Goal: Task Accomplishment & Management: Use online tool/utility

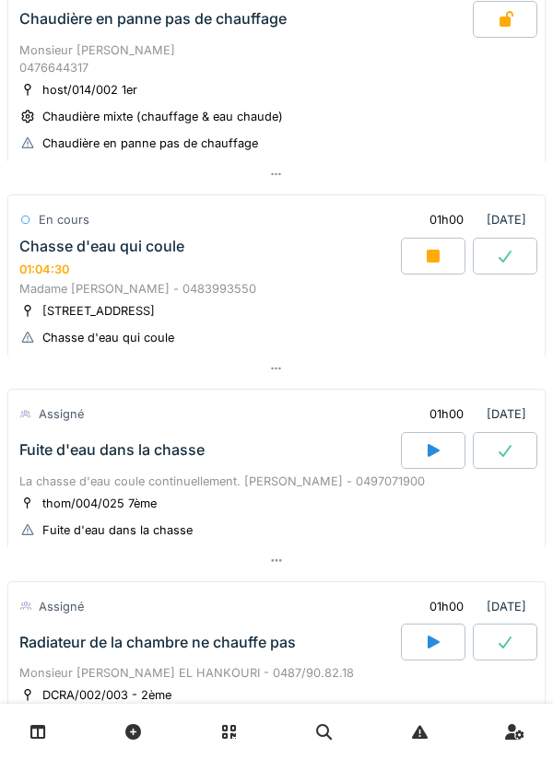
click at [440, 263] on icon at bounding box center [433, 256] width 18 height 15
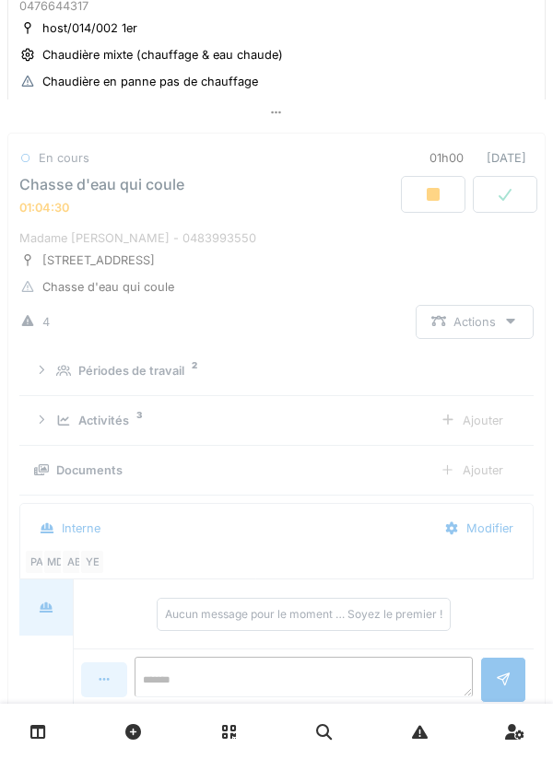
scroll to position [689, 0]
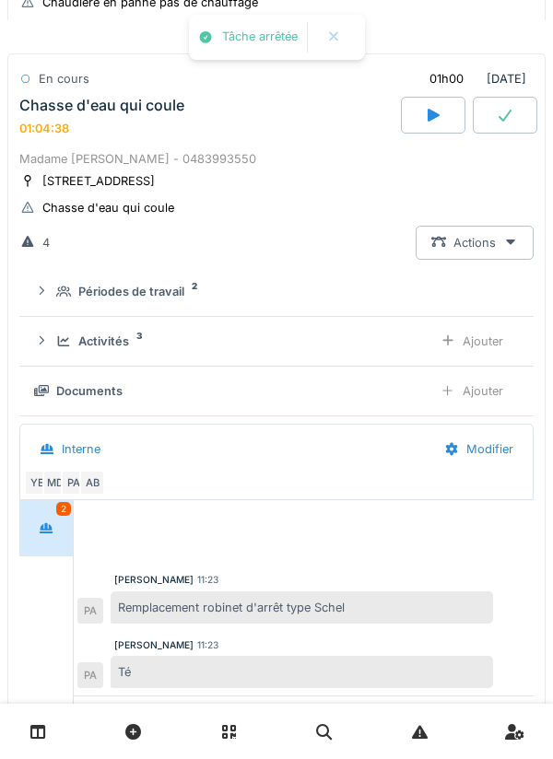
click at [377, 358] on div "Activités 3 Ajouter" at bounding box center [276, 341] width 485 height 34
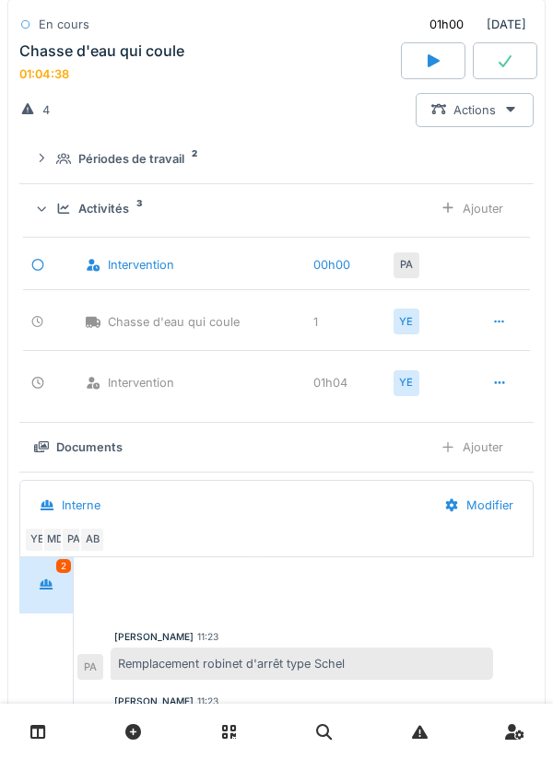
scroll to position [855, 0]
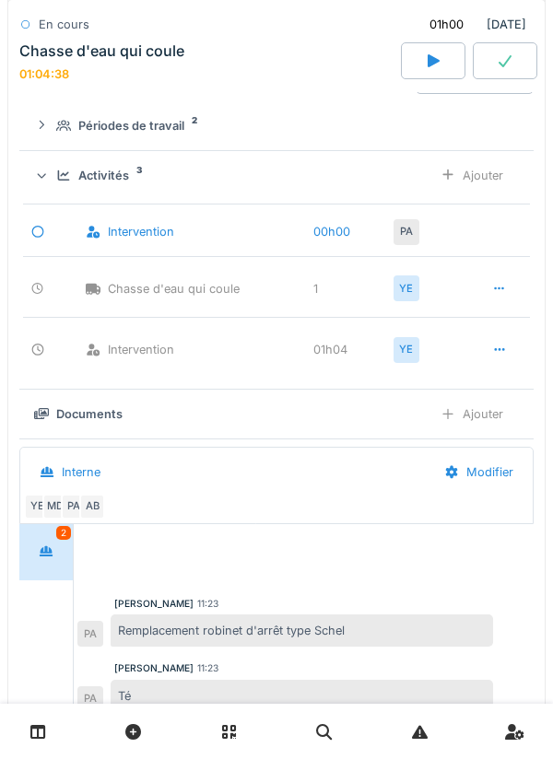
click at [495, 356] on icon at bounding box center [499, 350] width 15 height 12
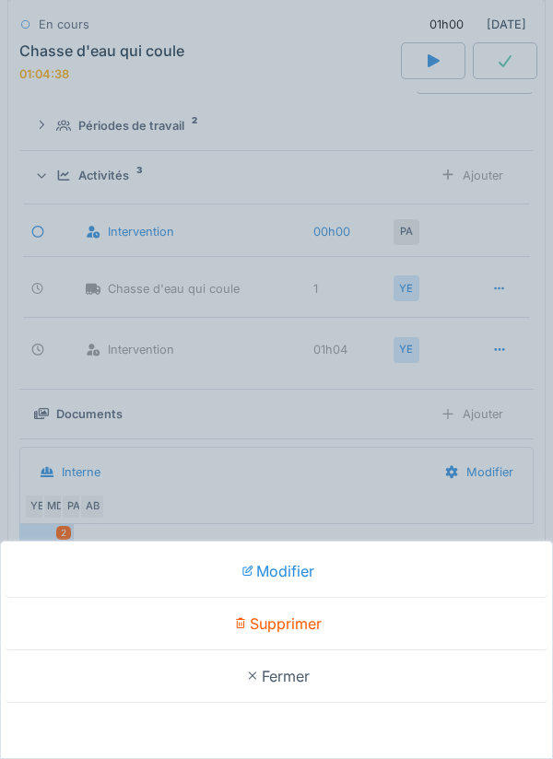
click at [456, 616] on div "Supprimer" at bounding box center [277, 624] width 544 height 53
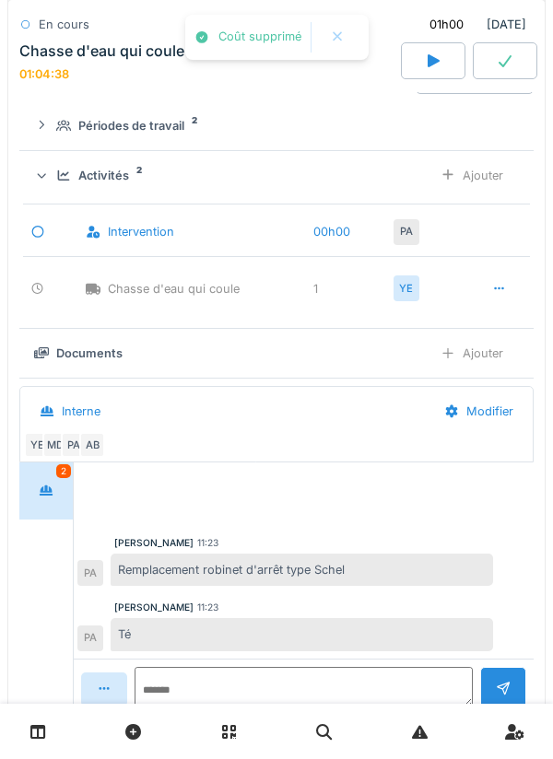
click at [483, 193] on div "Ajouter" at bounding box center [472, 175] width 94 height 34
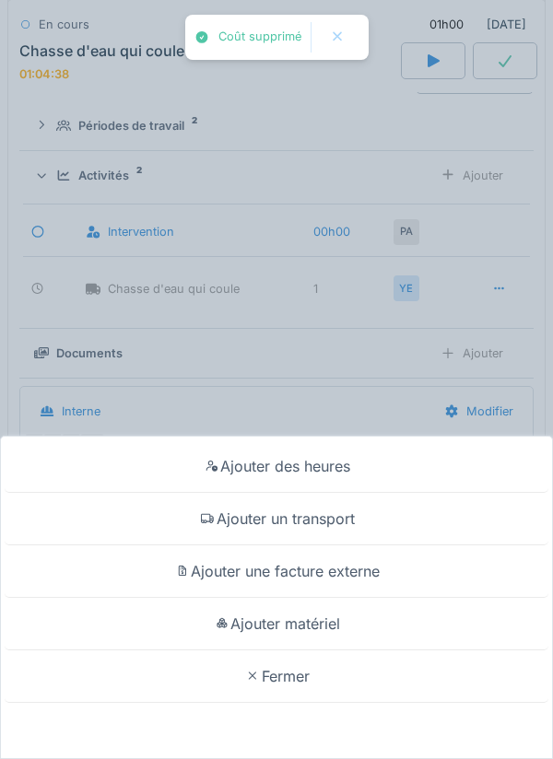
click at [376, 470] on div "Ajouter des heures" at bounding box center [277, 466] width 544 height 53
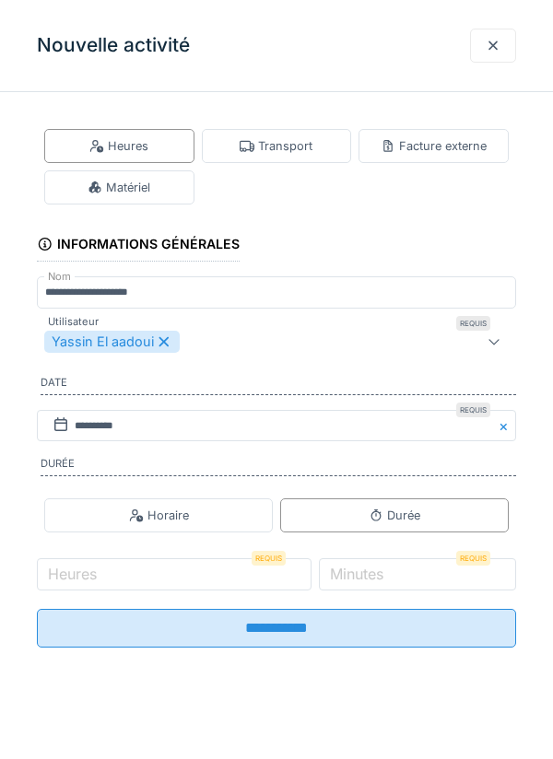
click at [387, 579] on label "Minutes" at bounding box center [356, 574] width 61 height 22
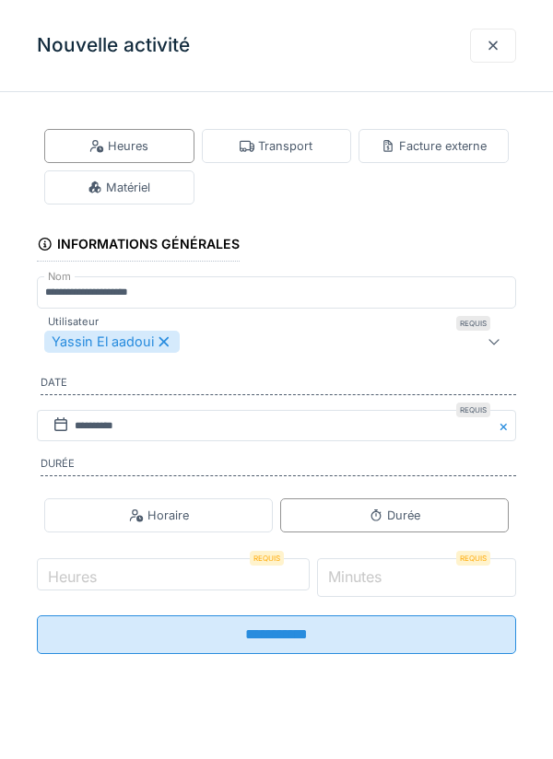
click at [402, 579] on input "*" at bounding box center [417, 577] width 200 height 39
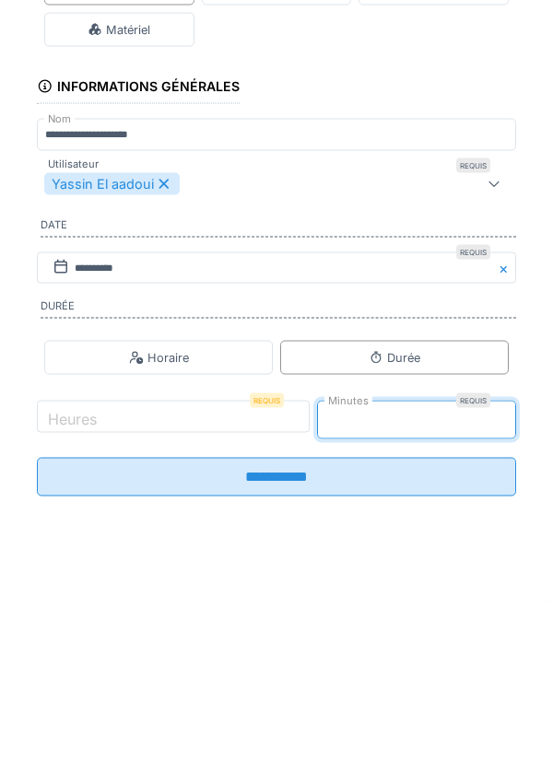
type input "*"
type input "**"
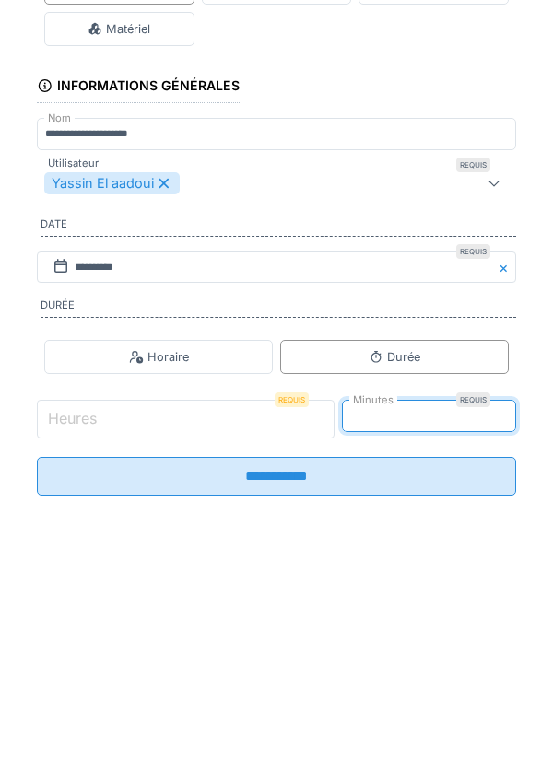
click at [255, 584] on input "Heures" at bounding box center [186, 577] width 298 height 39
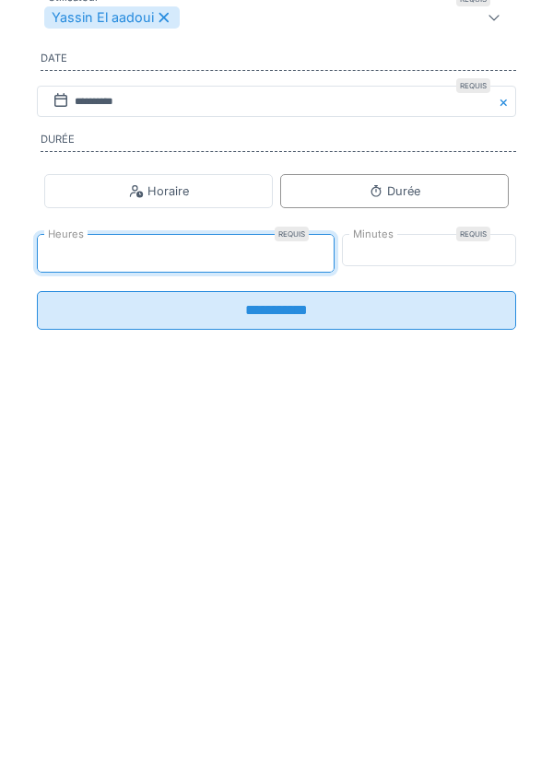
type input "**"
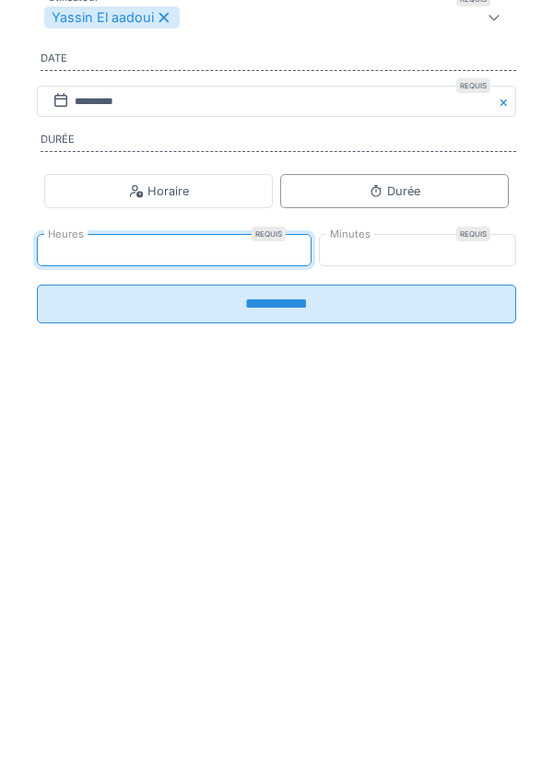
click at [346, 645] on input "**********" at bounding box center [276, 628] width 479 height 39
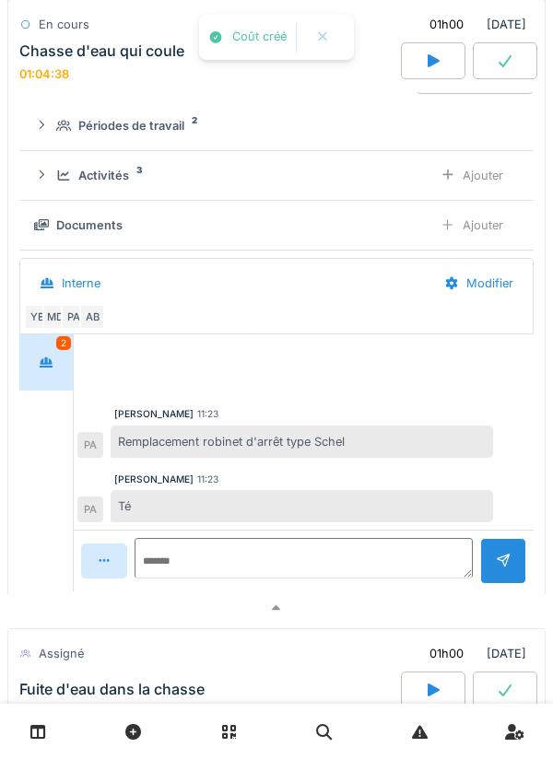
click at [371, 193] on div "Activités 3 Ajouter" at bounding box center [276, 175] width 485 height 34
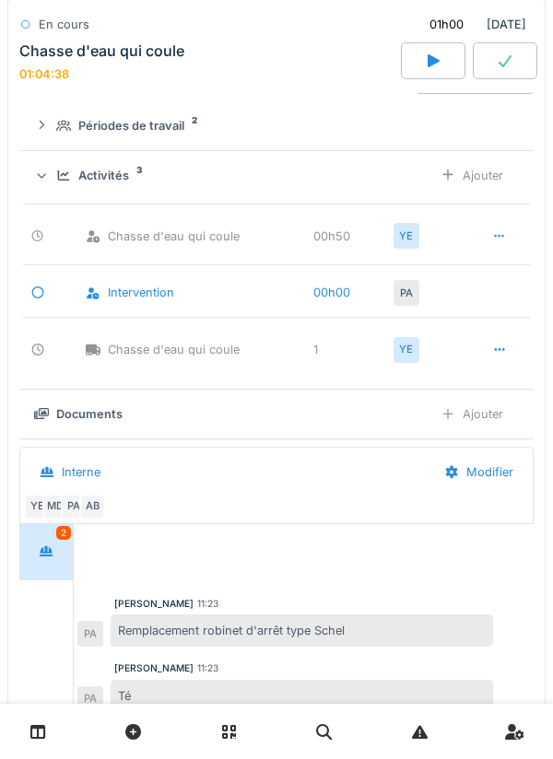
click at [484, 193] on div "Ajouter" at bounding box center [472, 175] width 94 height 34
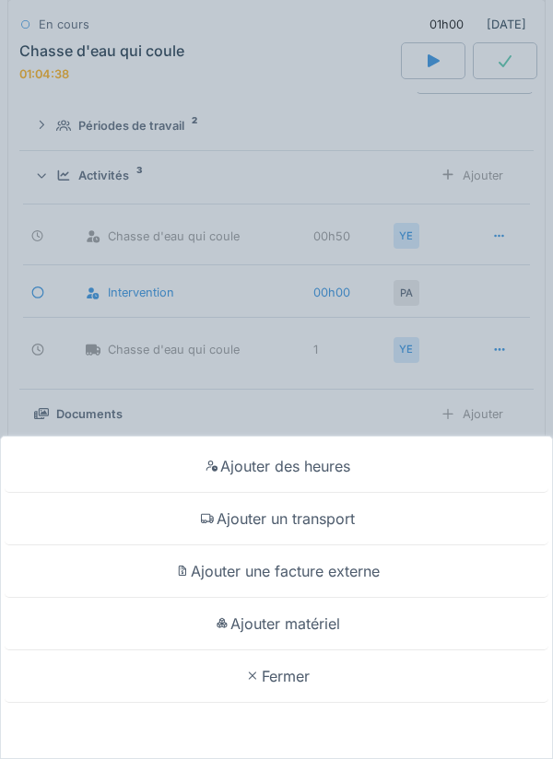
click at [351, 626] on div "Ajouter matériel" at bounding box center [277, 624] width 544 height 53
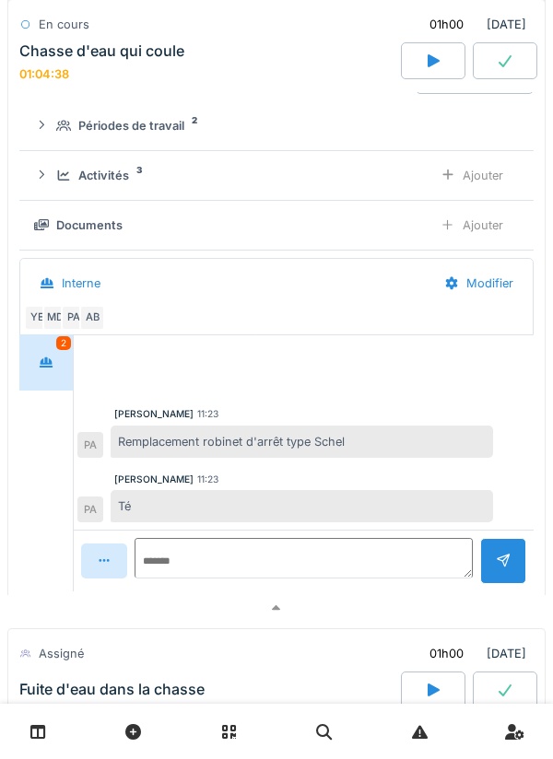
scroll to position [852, 0]
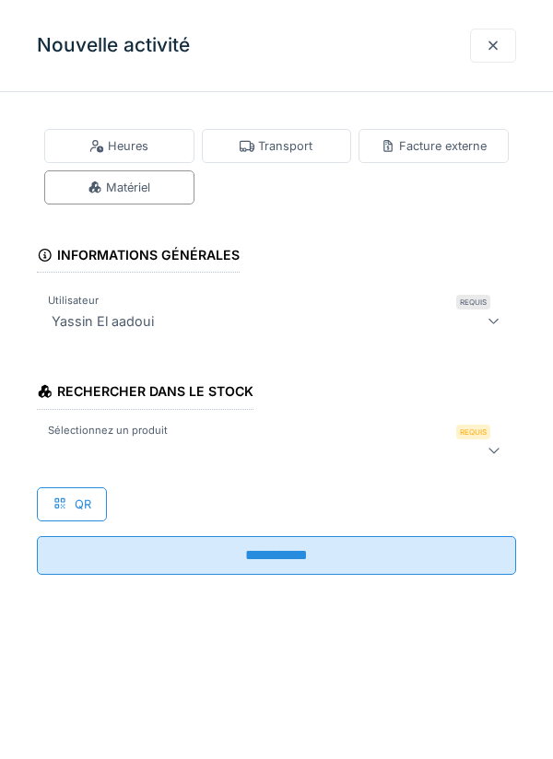
click at [402, 449] on div at bounding box center [246, 450] width 404 height 22
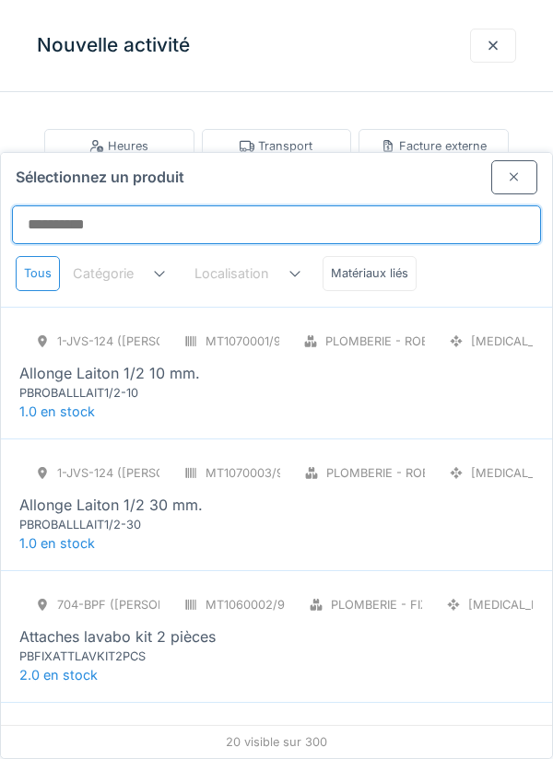
click at [459, 205] on input "Sélectionnez un produit" at bounding box center [276, 224] width 529 height 39
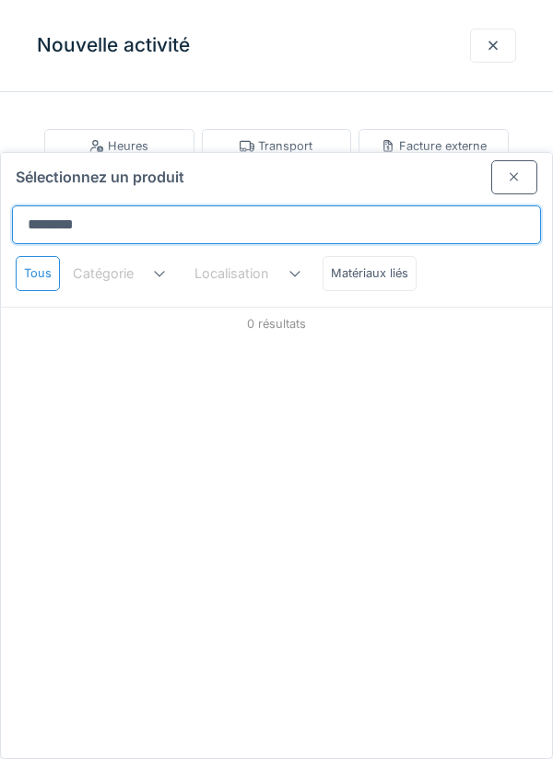
type input "*******"
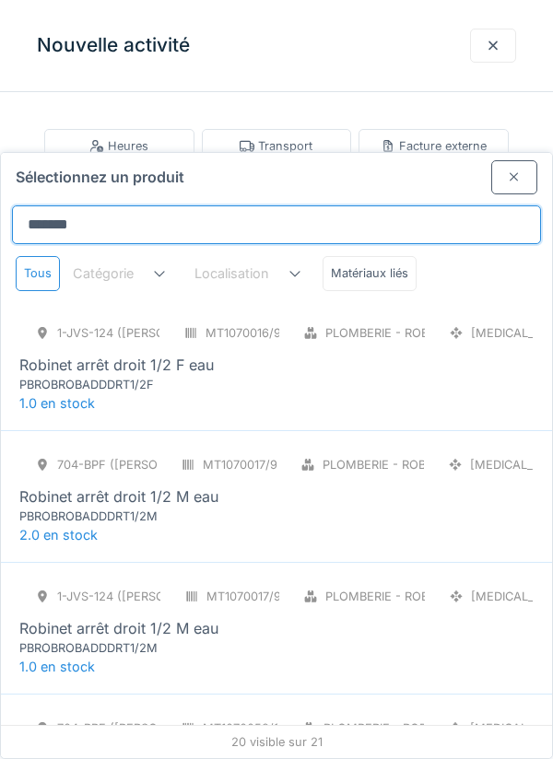
scroll to position [150, 0]
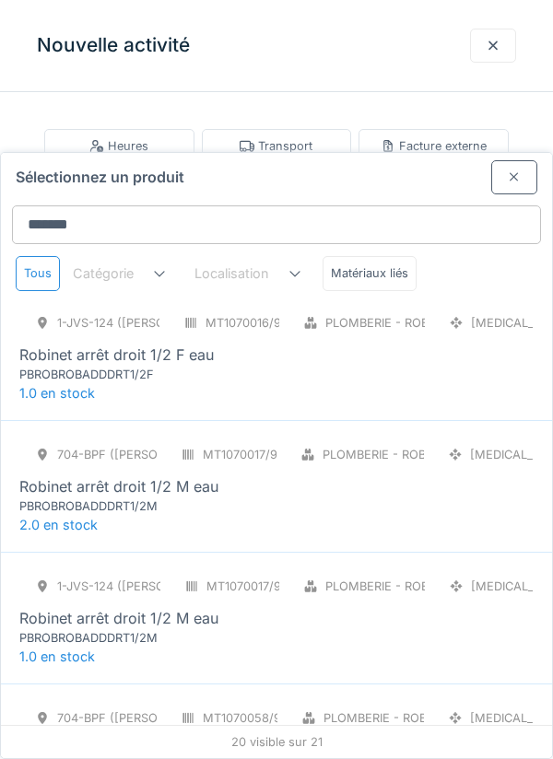
click at [453, 306] on div "1-JVS-124 (PETER) MT1070016/999/005 Plomberie - Robinetterie [MEDICAL_DATA] Rob…" at bounding box center [276, 344] width 514 height 77
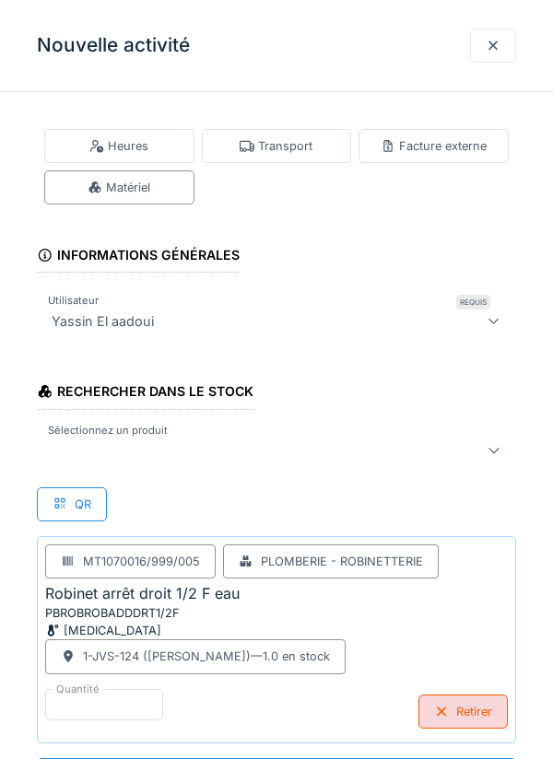
click at [406, 448] on div at bounding box center [246, 450] width 404 height 22
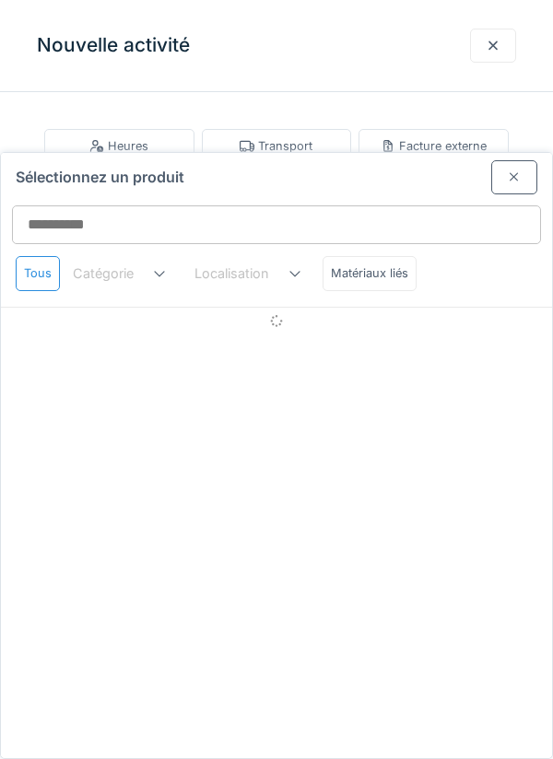
scroll to position [70, 0]
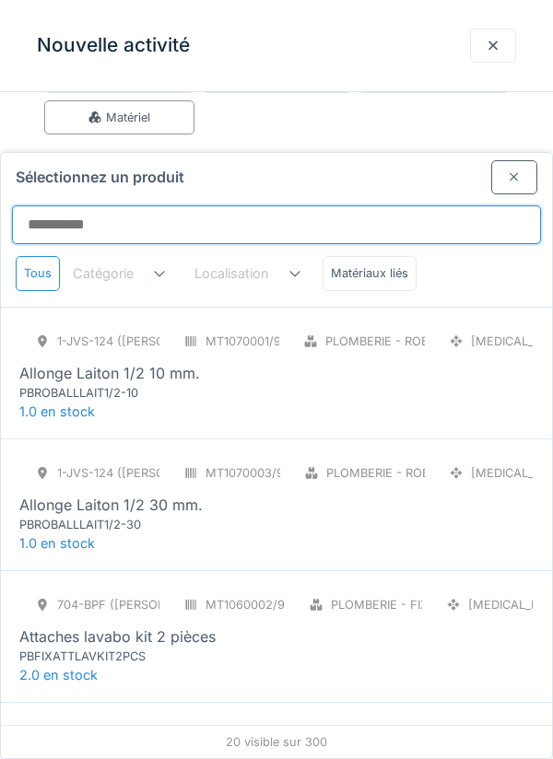
click at [420, 205] on input "Sélectionnez un produit" at bounding box center [276, 224] width 529 height 39
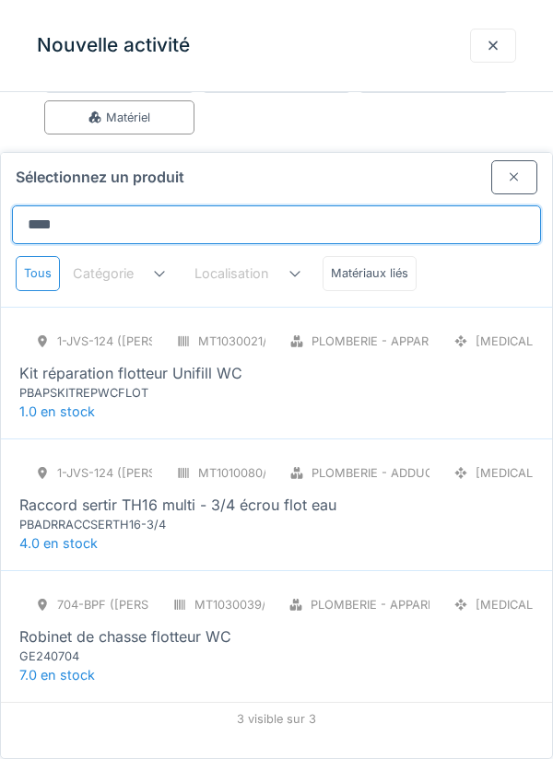
type input "********"
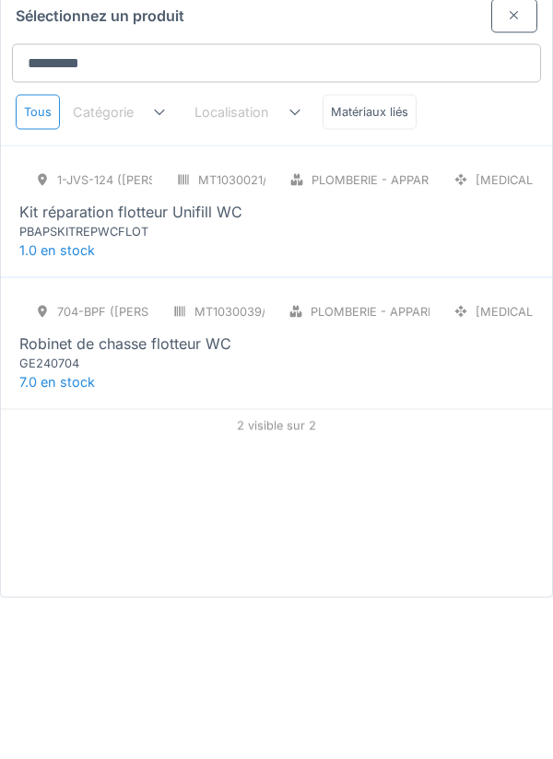
click at [401, 487] on div "704-BPF ([PERSON_NAME]) MT1030039/999/002 Plomberie - Appareils sanitaires [MED…" at bounding box center [276, 505] width 551 height 132
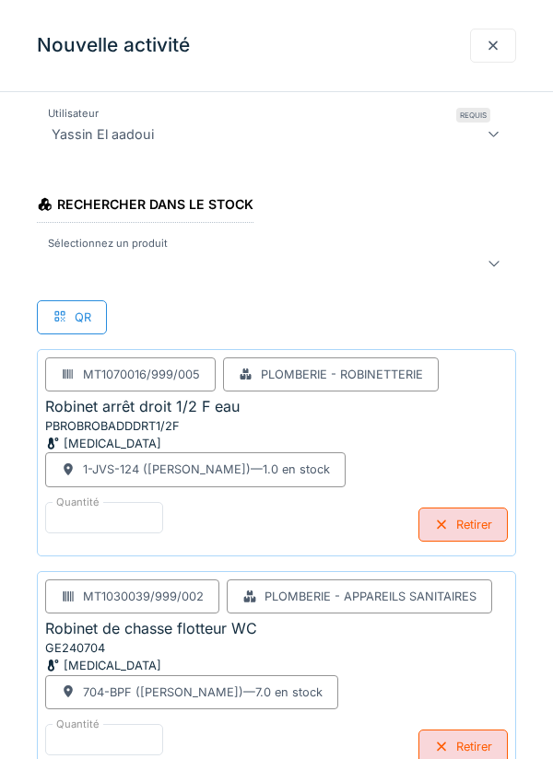
scroll to position [208, 0]
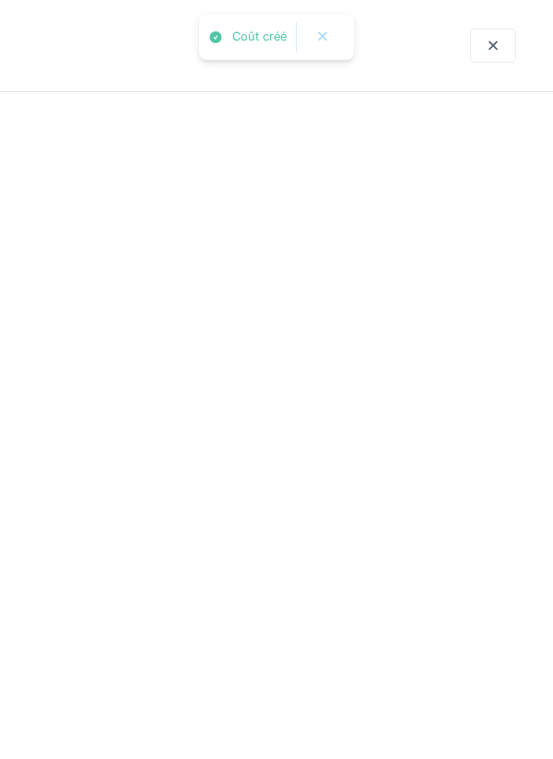
scroll to position [0, 0]
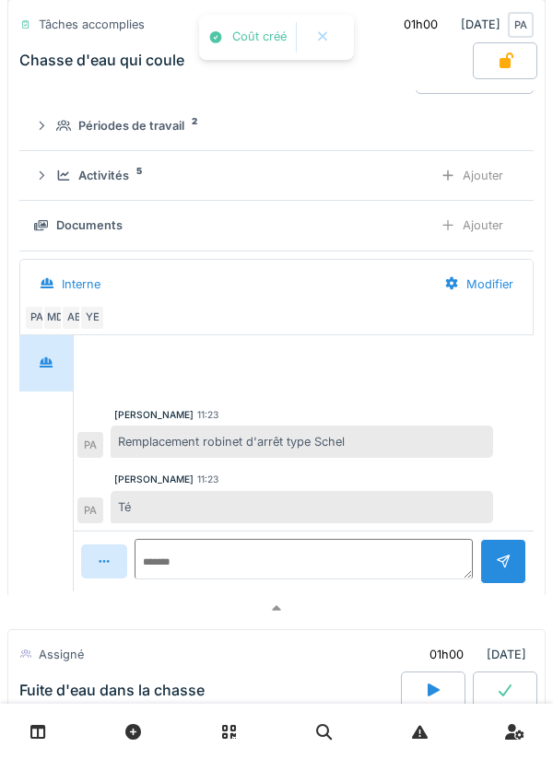
click at [380, 622] on div at bounding box center [276, 608] width 538 height 27
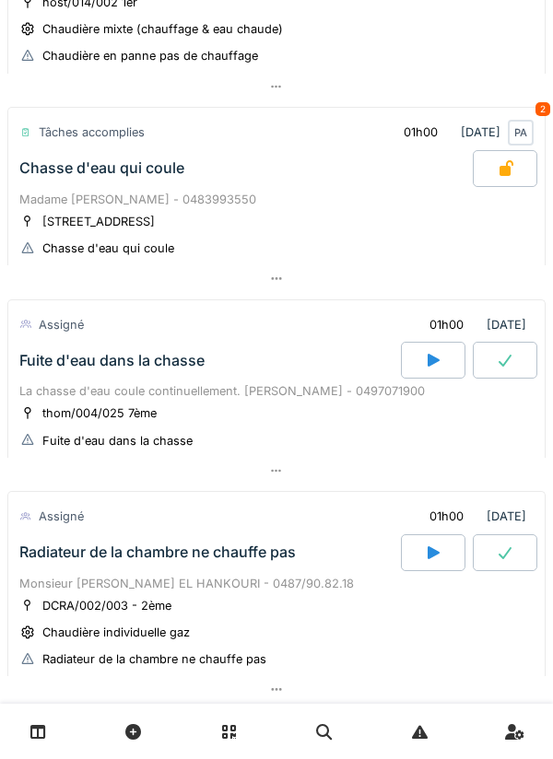
scroll to position [548, 0]
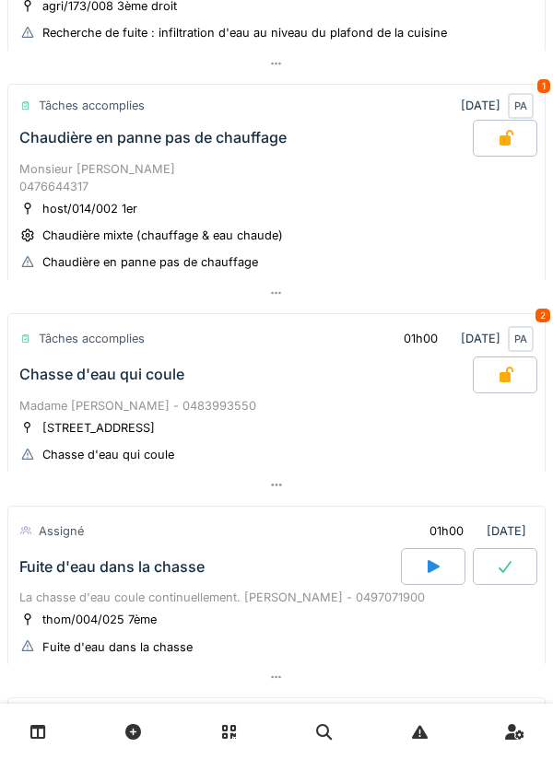
click at [486, 498] on div at bounding box center [276, 485] width 538 height 27
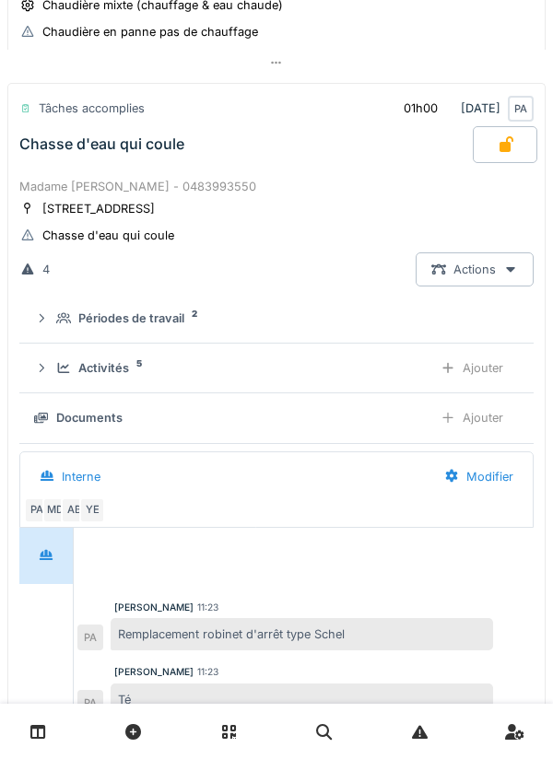
scroll to position [689, 0]
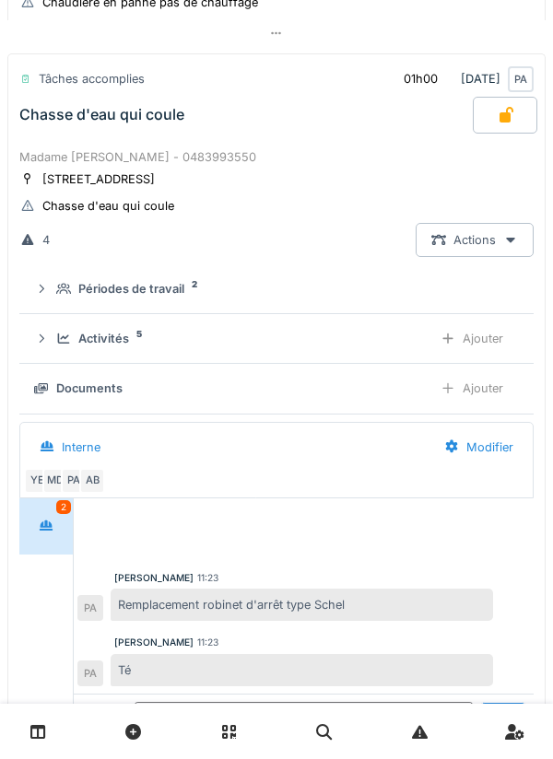
click at [493, 405] on div "Ajouter" at bounding box center [472, 388] width 94 height 34
click at [483, 356] on div "Ajouter" at bounding box center [472, 339] width 94 height 34
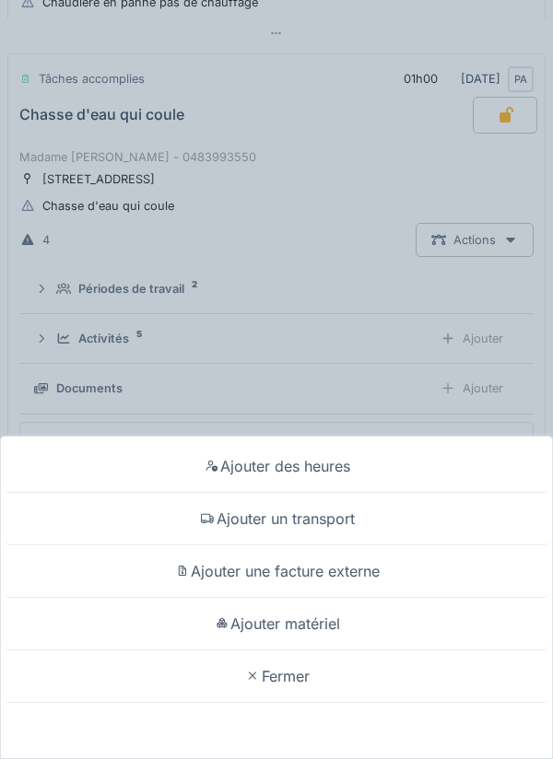
click at [337, 650] on div "Ajouter matériel" at bounding box center [277, 624] width 544 height 53
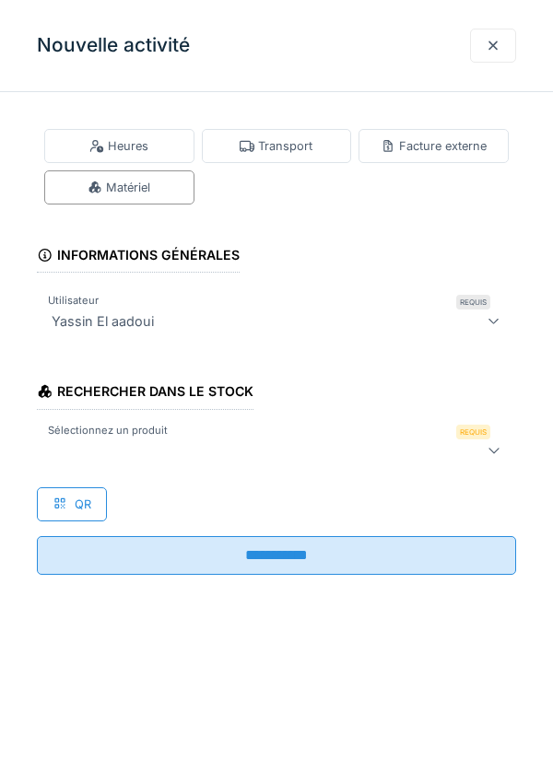
click at [340, 447] on div at bounding box center [246, 450] width 404 height 22
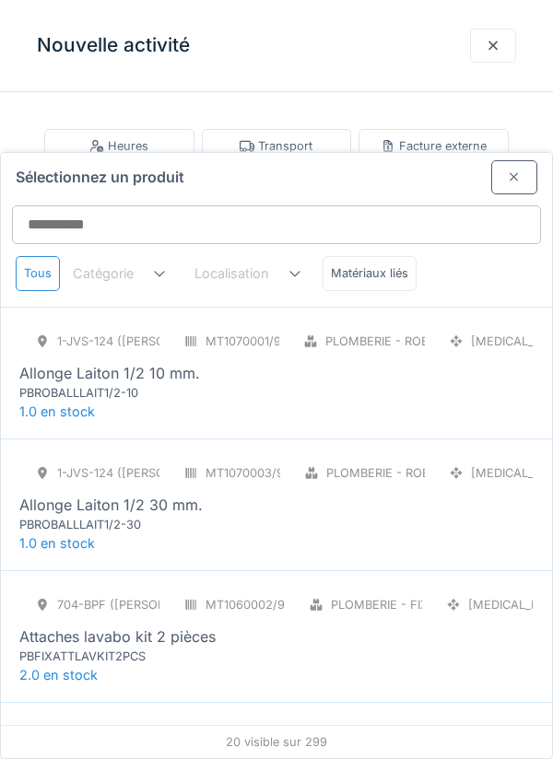
click at [380, 153] on div "Sélectionnez un produit" at bounding box center [276, 173] width 551 height 41
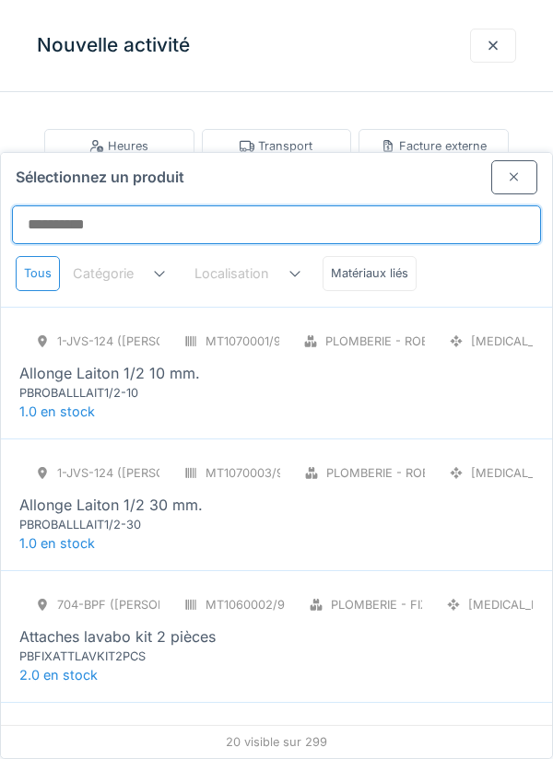
click at [374, 205] on input "Sélectionnez un produit" at bounding box center [276, 224] width 529 height 39
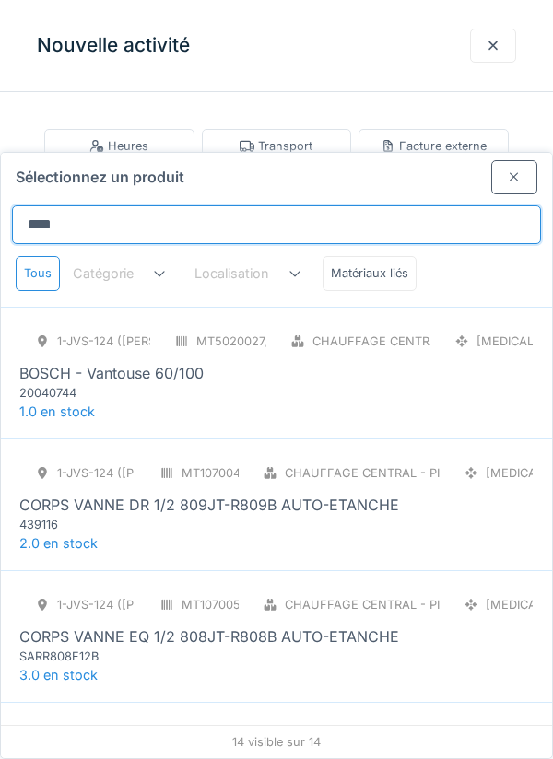
type input "*****"
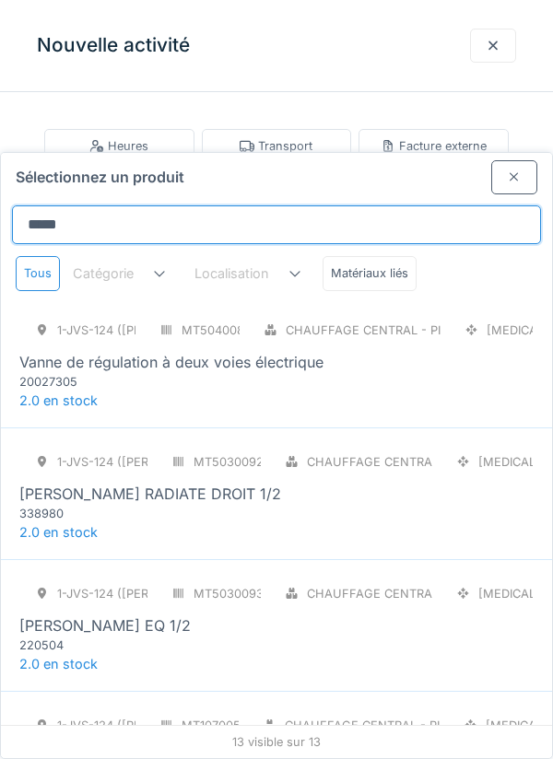
scroll to position [1223, 0]
